Goal: Transaction & Acquisition: Subscribe to service/newsletter

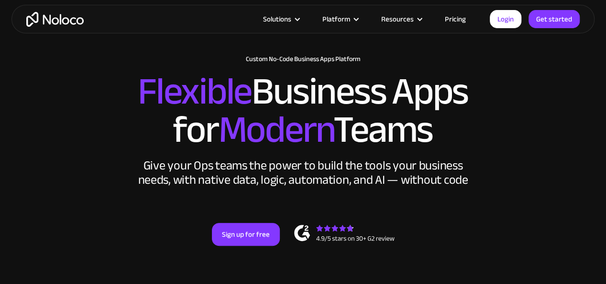
click at [450, 17] on link "Pricing" at bounding box center [455, 19] width 45 height 12
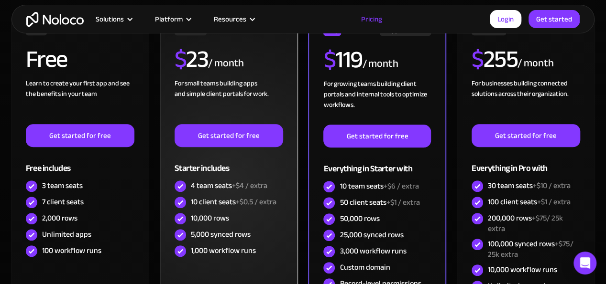
scroll to position [335, 0]
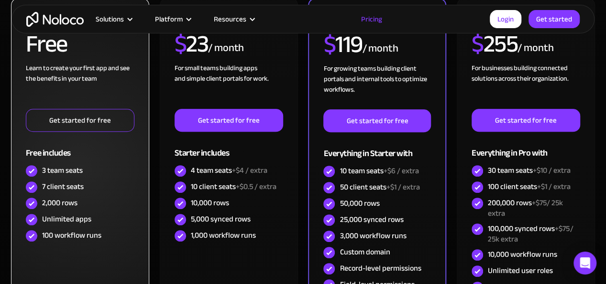
click at [74, 119] on link "Get started for free" at bounding box center [80, 120] width 109 height 23
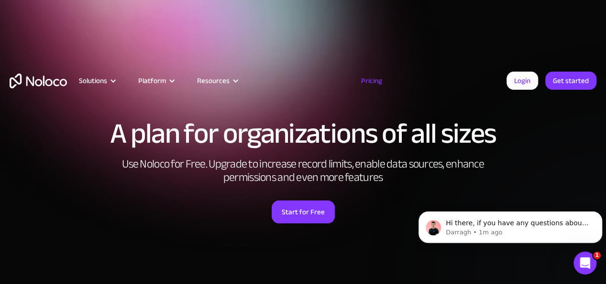
scroll to position [0, 0]
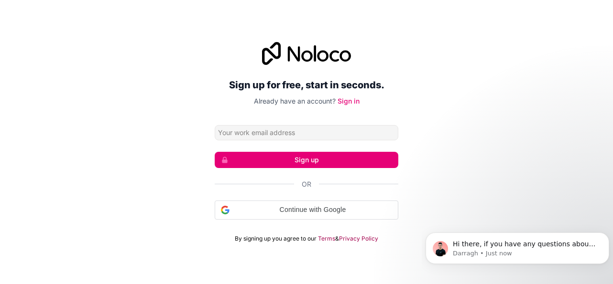
click at [251, 124] on div "Sign up for free, start in seconds. Already have an account? Sign in Sign up Or…" at bounding box center [307, 142] width 184 height 201
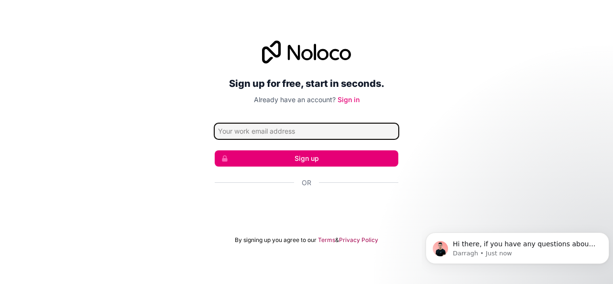
click at [255, 132] on input "Email address" at bounding box center [307, 131] width 184 height 15
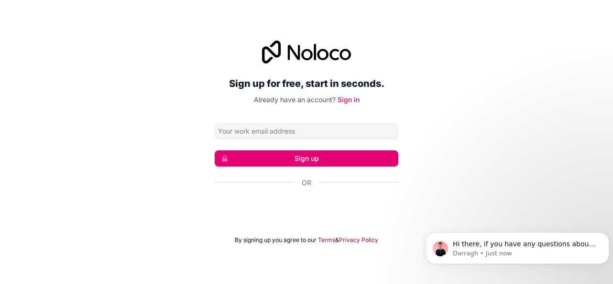
click at [453, 104] on div "Sign up for free, start in seconds. Already have an account? Sign in Sign up Or…" at bounding box center [306, 142] width 613 height 230
